Goal: Navigation & Orientation: Find specific page/section

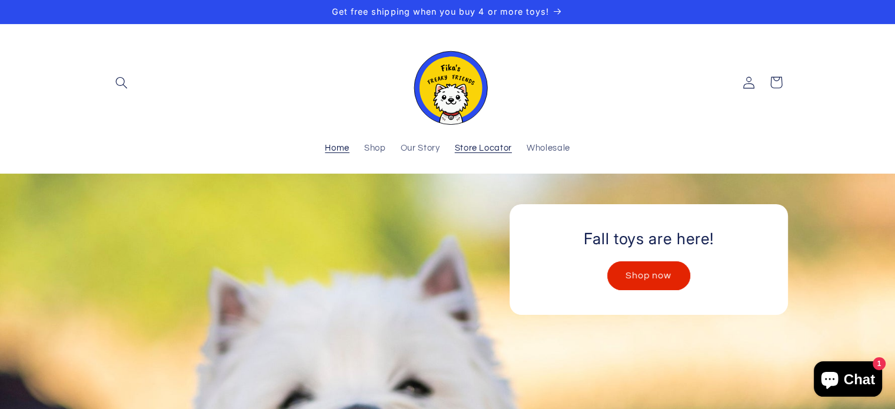
click at [493, 154] on span "Store Locator" at bounding box center [483, 148] width 57 height 11
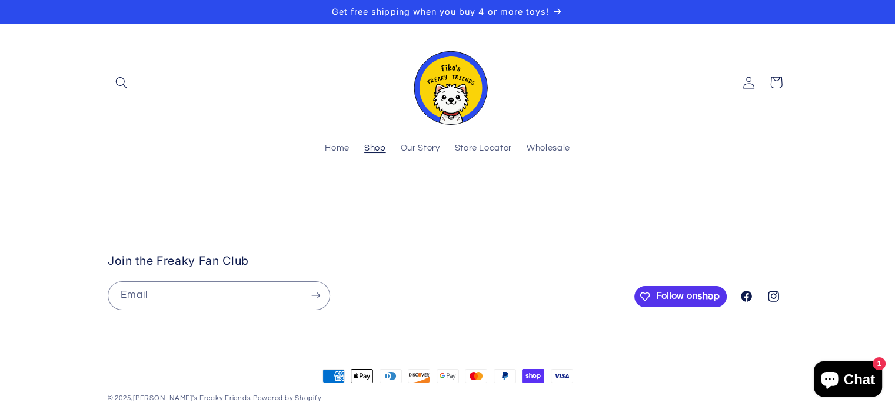
click at [374, 150] on span "Shop" at bounding box center [375, 148] width 22 height 11
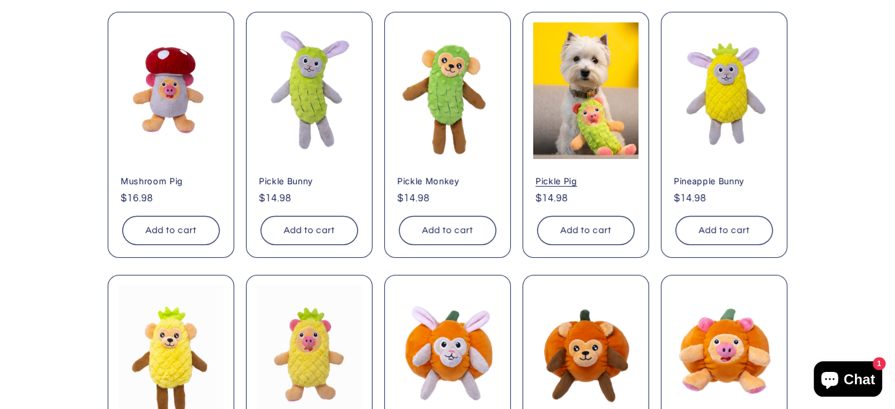
scroll to position [765, 0]
